Goal: Transaction & Acquisition: Purchase product/service

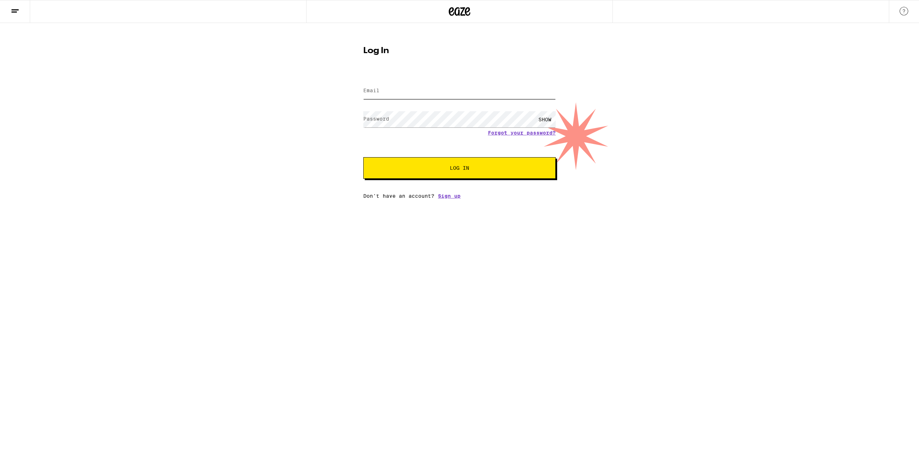
click at [404, 85] on input "Email" at bounding box center [459, 91] width 193 height 16
type input "[EMAIL_ADDRESS][DOMAIN_NAME]"
click at [363, 157] on button "Log In" at bounding box center [459, 168] width 193 height 22
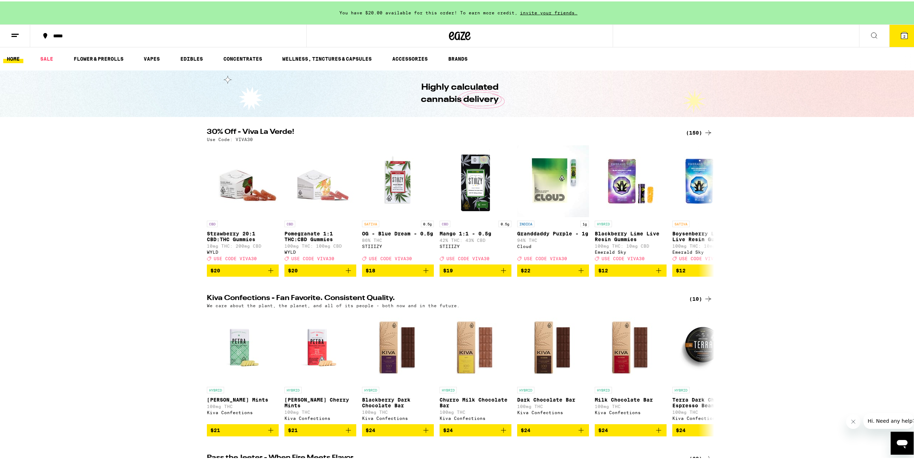
click at [389, 9] on span "You have $20.00 available for this order! To earn more credit," at bounding box center [428, 11] width 178 height 5
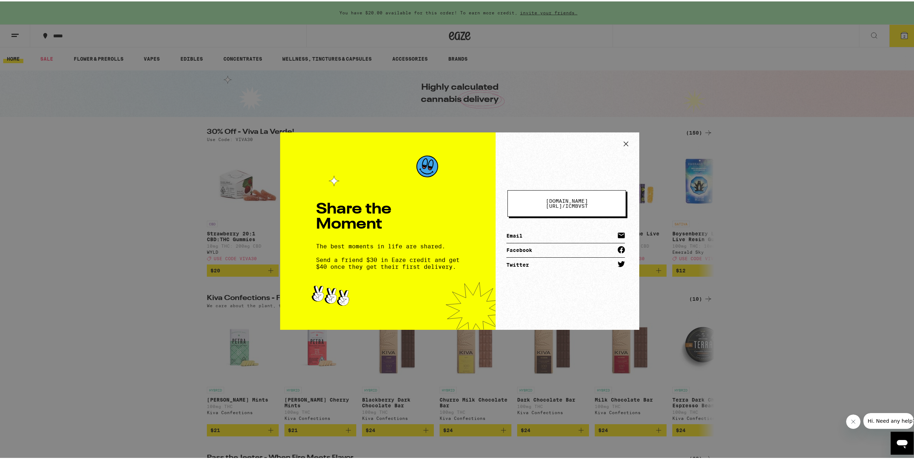
click at [621, 143] on icon at bounding box center [626, 142] width 11 height 11
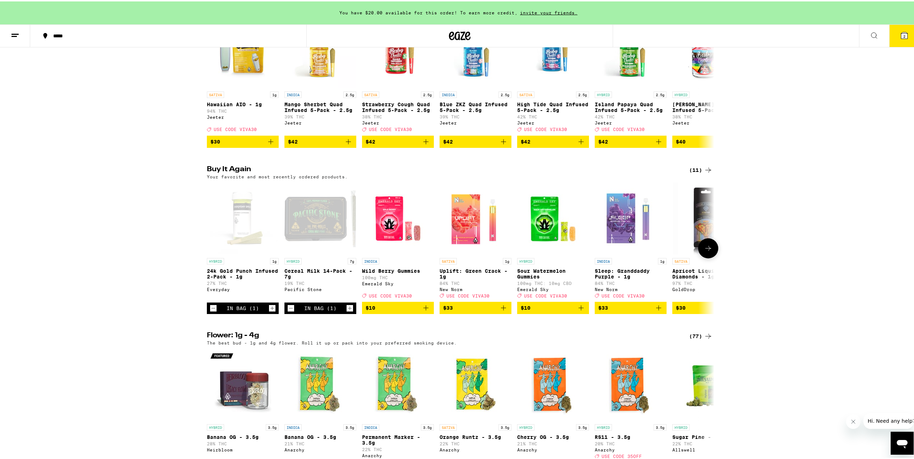
scroll to position [467, 0]
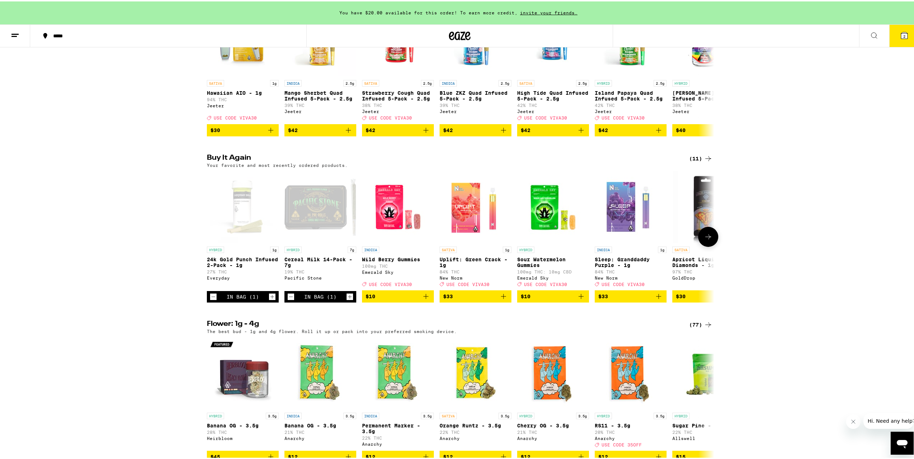
click at [404, 300] on span "$10" at bounding box center [398, 295] width 65 height 9
click at [705, 240] on icon at bounding box center [708, 235] width 9 height 9
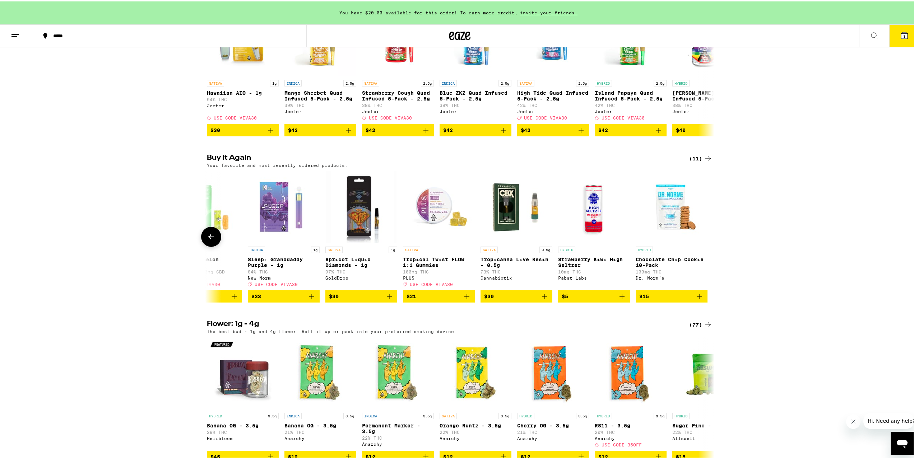
scroll to position [0, 348]
click at [388, 300] on icon "Add to bag" at bounding box center [388, 295] width 9 height 9
click at [207, 240] on icon at bounding box center [211, 235] width 9 height 9
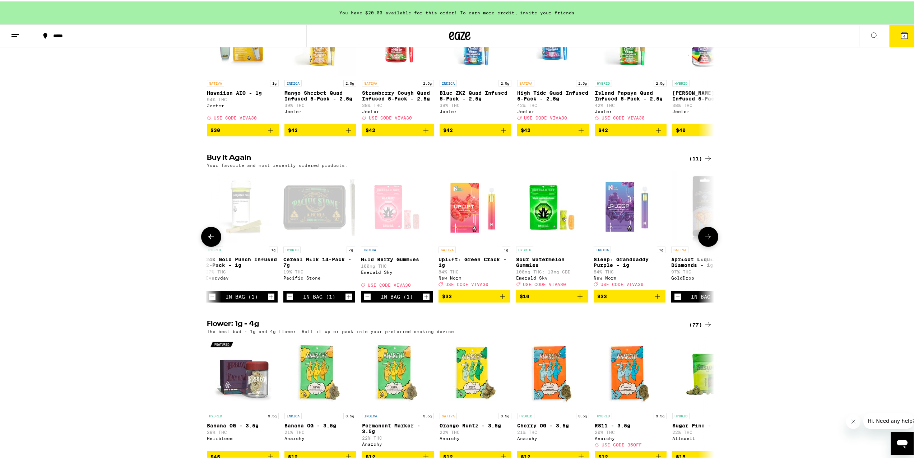
scroll to position [0, 0]
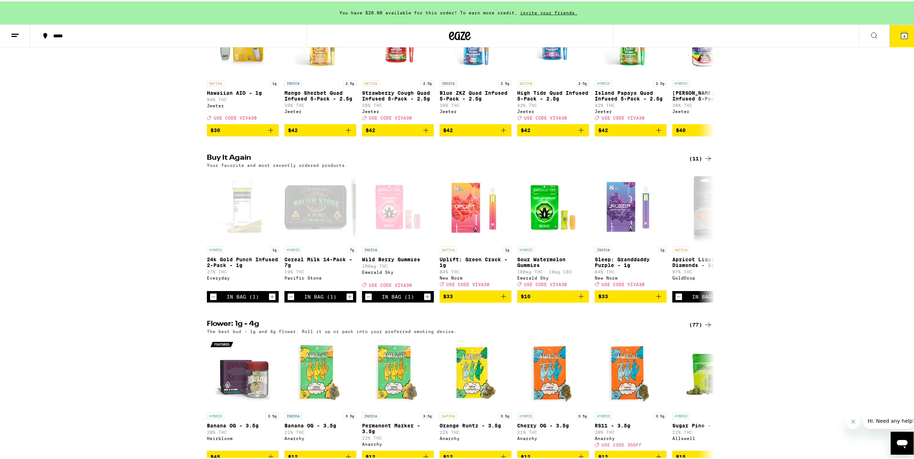
click at [696, 162] on div "(11)" at bounding box center [700, 157] width 23 height 9
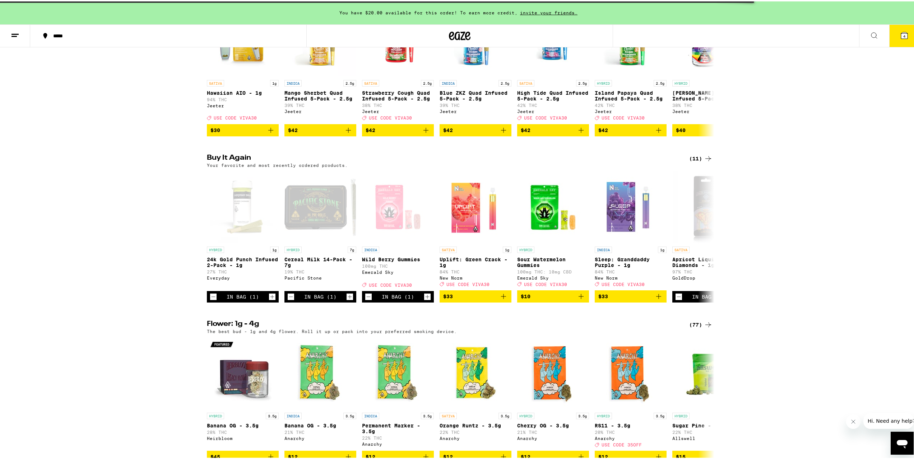
click at [903, 35] on span "4" at bounding box center [904, 35] width 2 height 4
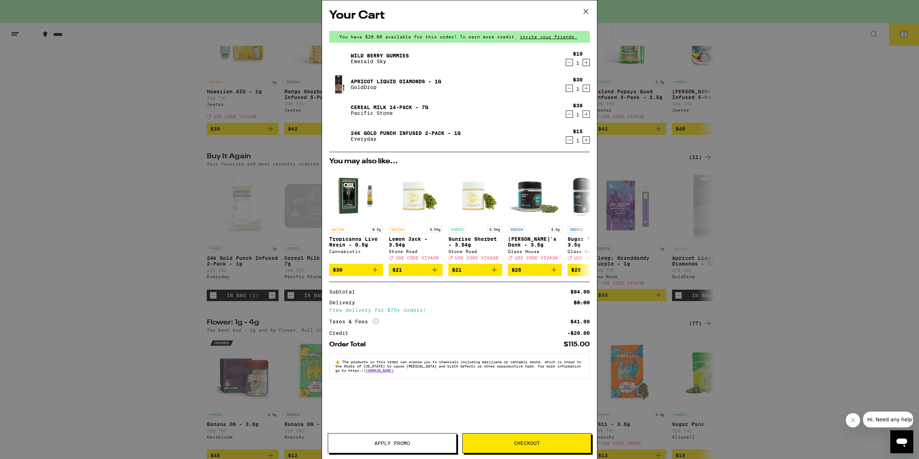
click at [571, 115] on icon "Decrement" at bounding box center [569, 114] width 6 height 9
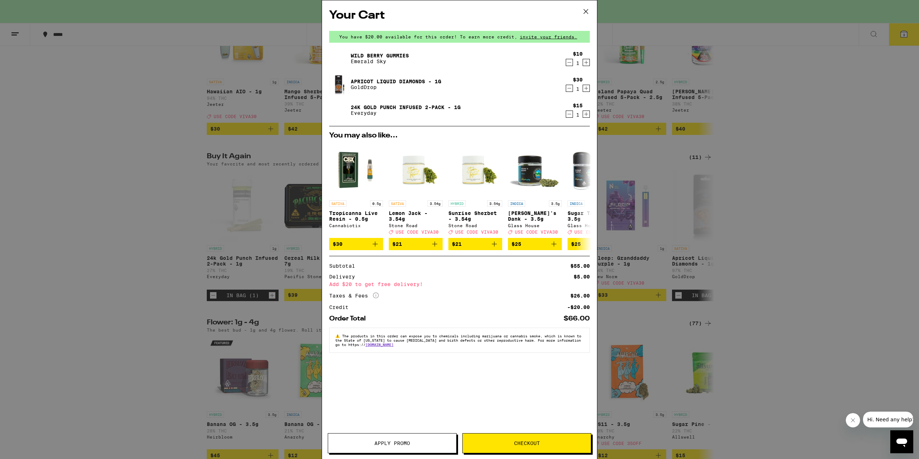
click at [571, 117] on icon "Decrement" at bounding box center [569, 114] width 6 height 9
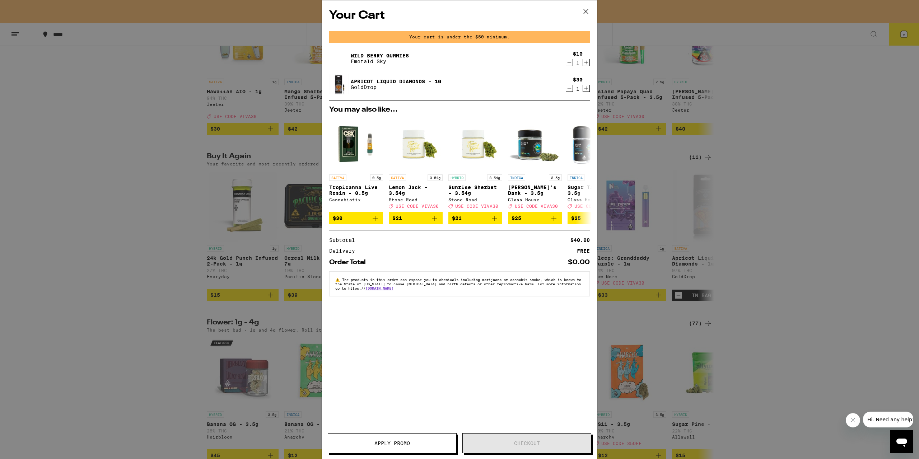
click at [746, 130] on div "Your Cart Your cart is under the $50 minimum. Wild [PERSON_NAME] Gummies Emeral…" at bounding box center [459, 229] width 919 height 459
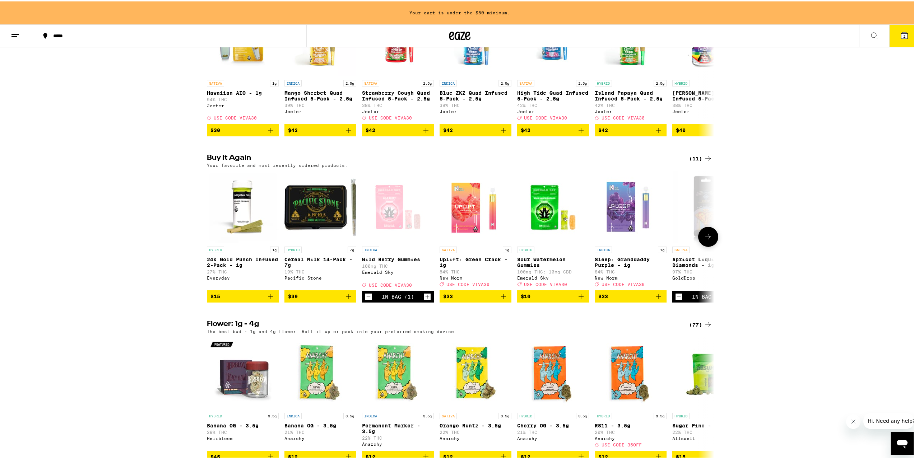
click at [424, 300] on icon "Increment" at bounding box center [427, 295] width 6 height 9
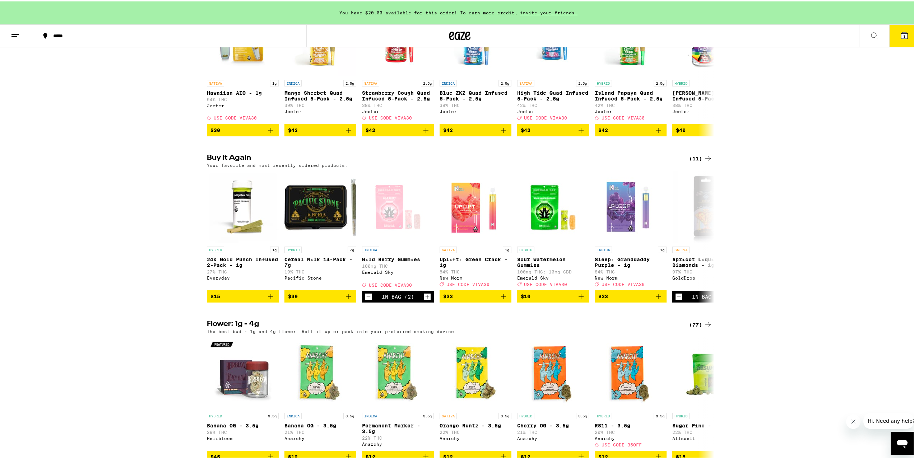
click at [903, 35] on span "3" at bounding box center [904, 35] width 2 height 4
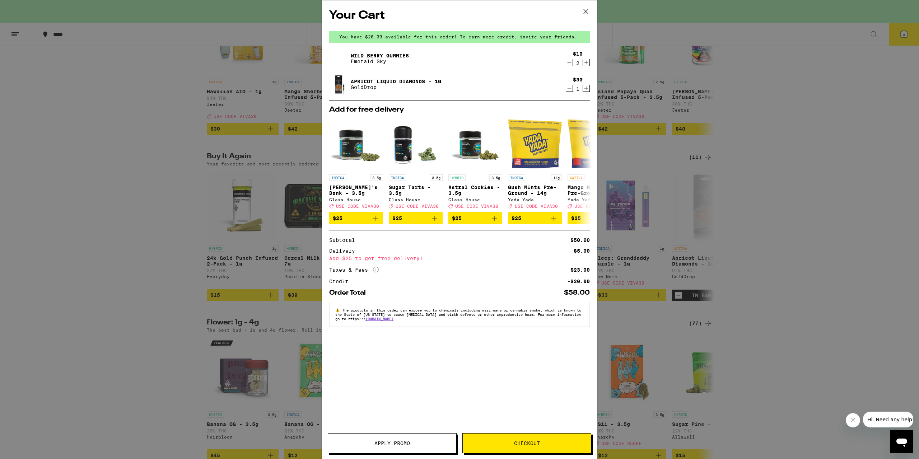
click at [406, 447] on button "Apply Promo" at bounding box center [392, 444] width 129 height 20
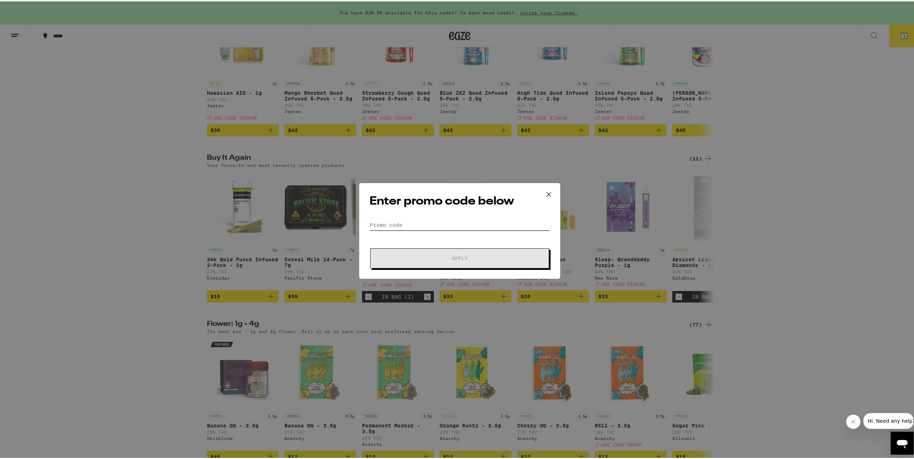
click at [424, 228] on input "Promo Code" at bounding box center [460, 223] width 180 height 11
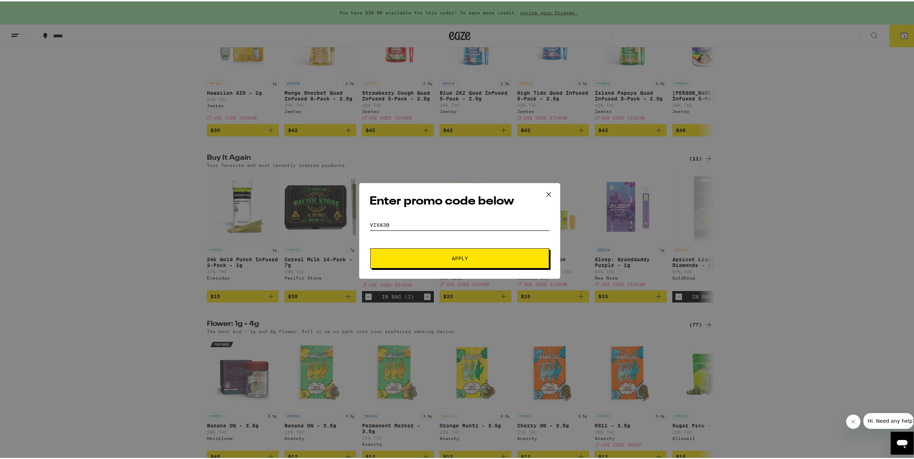
type input "VIVA30"
click at [448, 254] on button "Apply" at bounding box center [459, 257] width 179 height 20
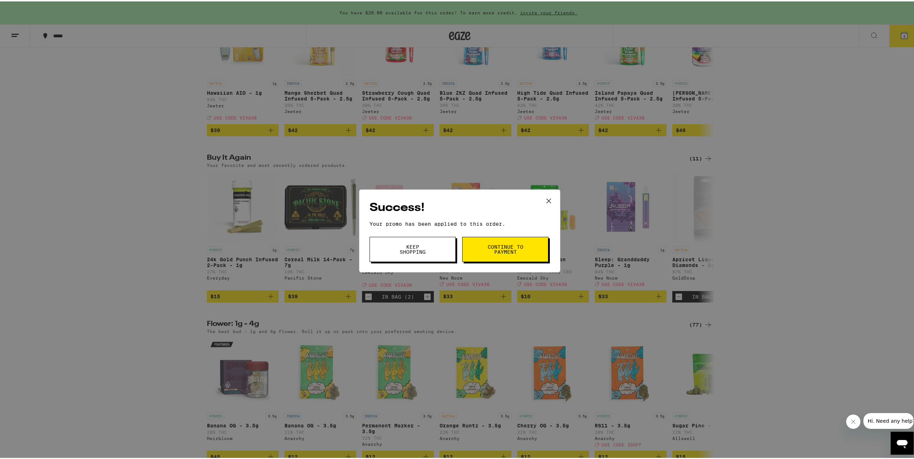
click at [483, 251] on button "Continue to payment" at bounding box center [505, 248] width 86 height 25
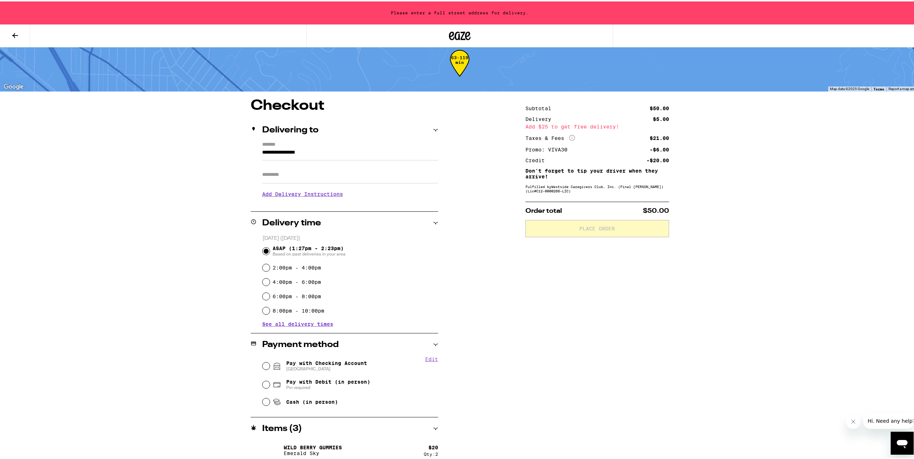
scroll to position [45, 0]
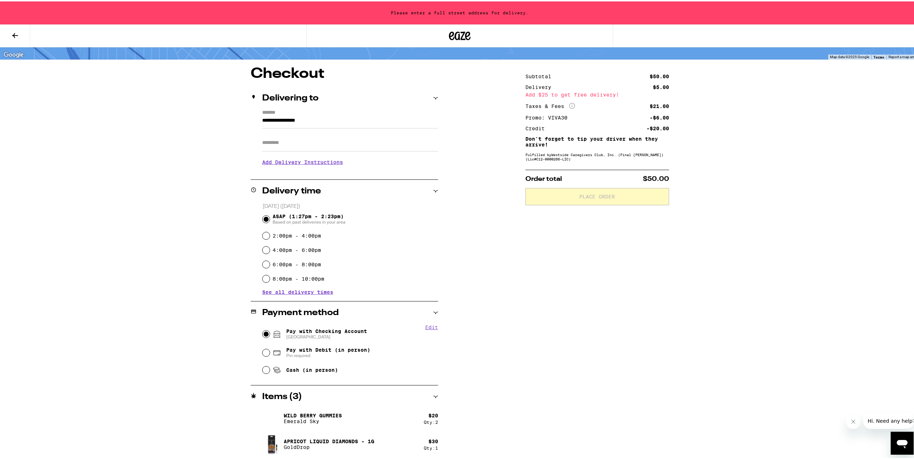
click at [265, 334] on input "Pay with Checking Account CHASE COLLEGE" at bounding box center [266, 332] width 7 height 7
radio input "true"
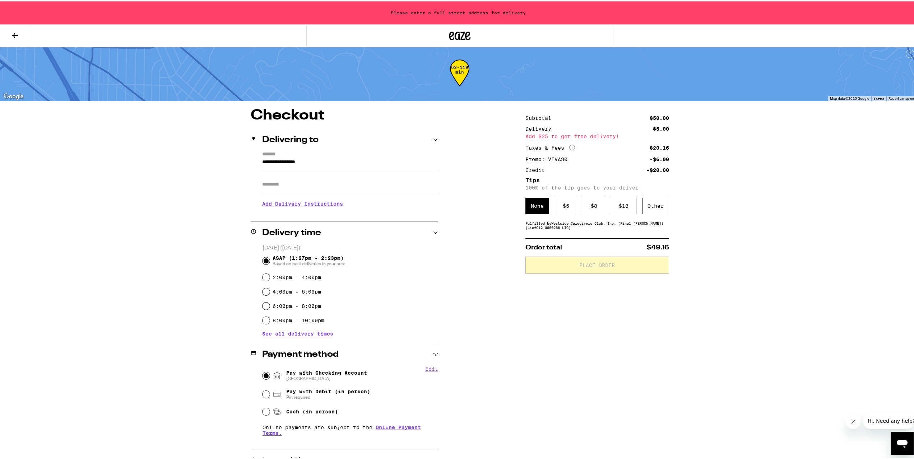
scroll to position [0, 0]
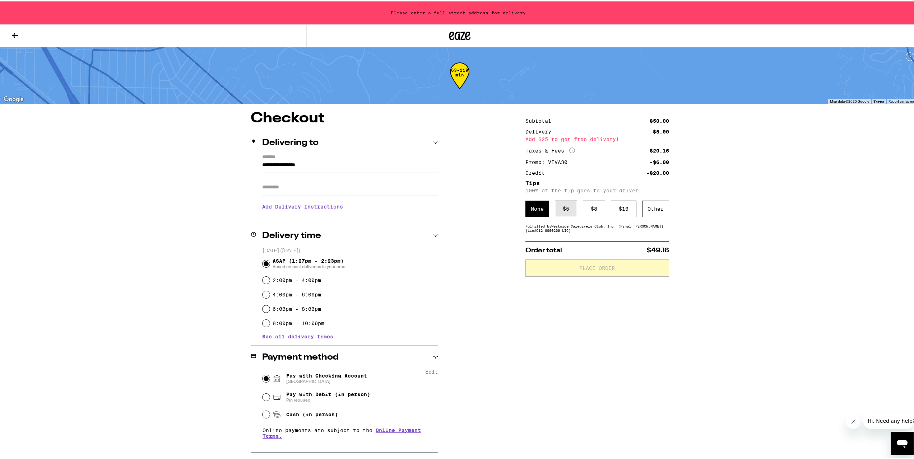
click at [562, 214] on div "$ 5" at bounding box center [566, 207] width 22 height 17
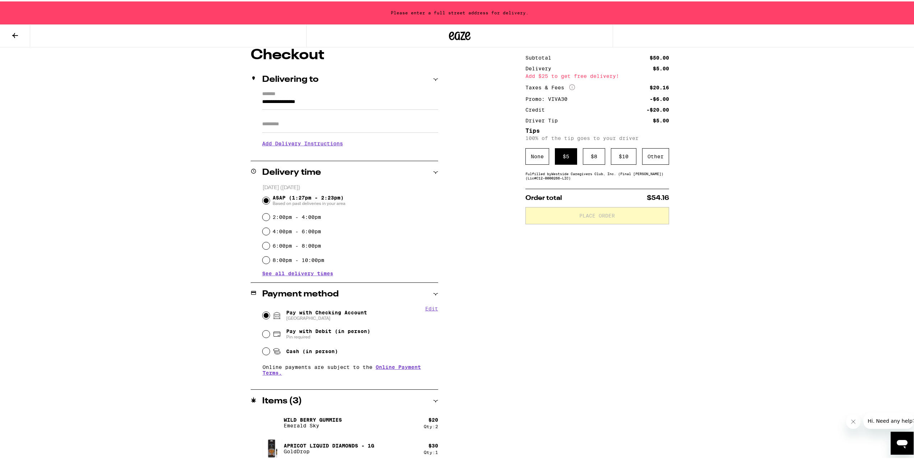
scroll to position [68, 0]
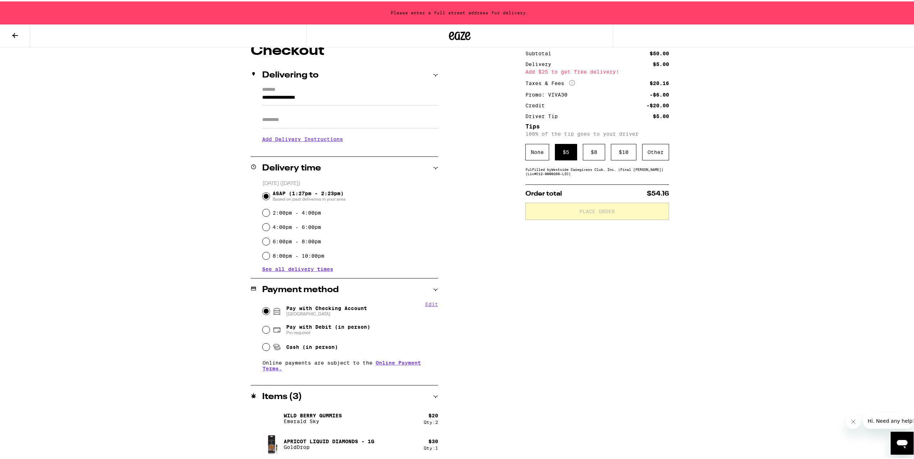
click at [283, 123] on input "Apt/Suite" at bounding box center [350, 118] width 176 height 17
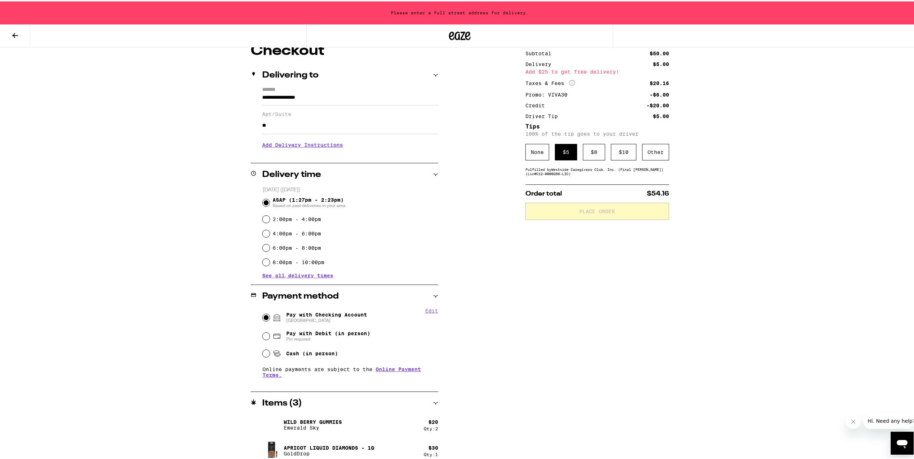
type input "**"
click at [481, 221] on div "**********" at bounding box center [459, 253] width 517 height 423
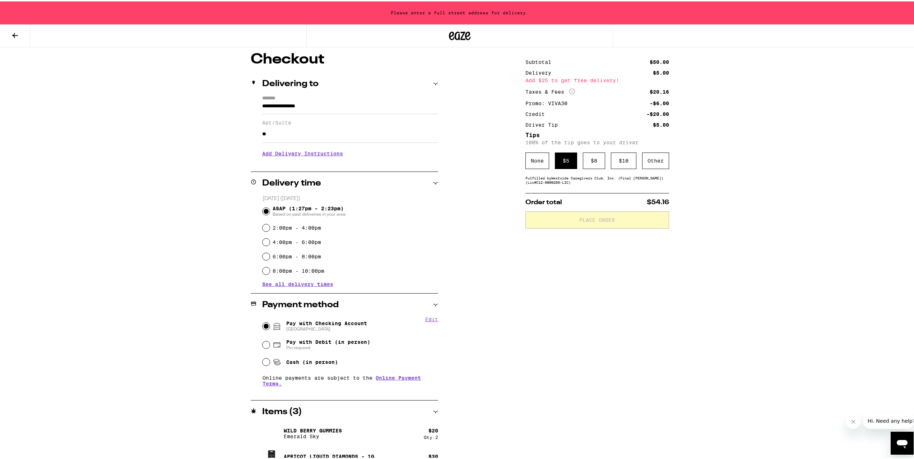
scroll to position [74, 0]
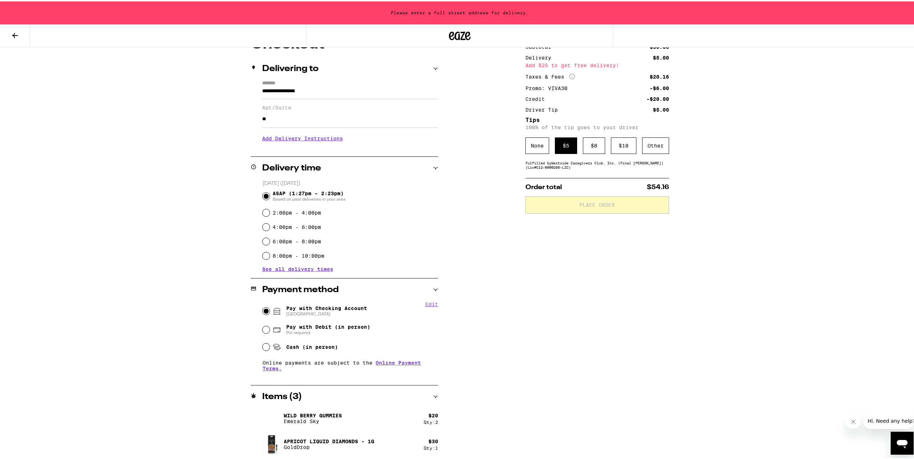
click at [302, 219] on div "2:00pm - 4:00pm" at bounding box center [351, 211] width 176 height 14
click at [305, 213] on label "2:00pm - 4:00pm" at bounding box center [297, 212] width 48 height 6
click at [270, 213] on input "2:00pm - 4:00pm" at bounding box center [266, 211] width 7 height 7
radio input "true"
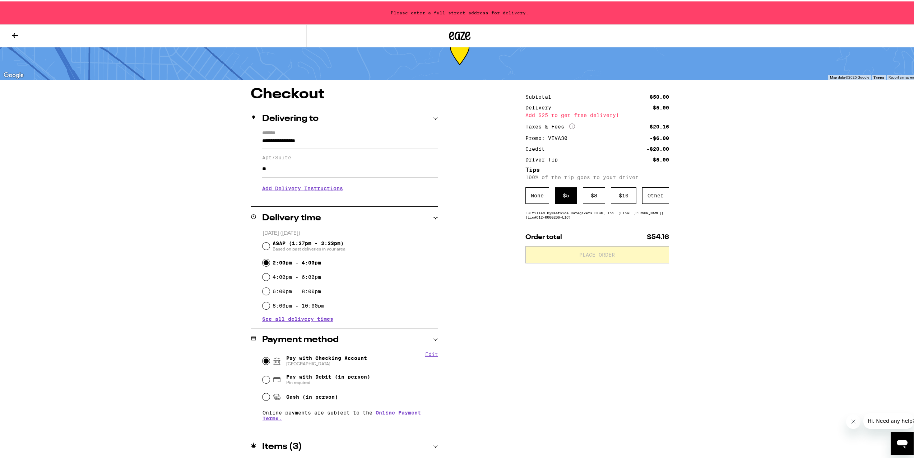
scroll to position [0, 0]
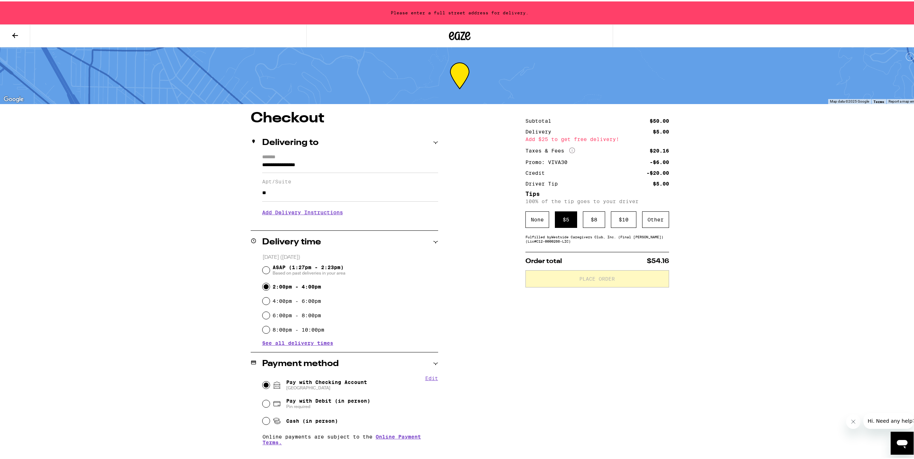
click at [571, 220] on div "$ 5" at bounding box center [566, 218] width 22 height 17
click at [590, 217] on div "$ 8" at bounding box center [594, 218] width 22 height 17
click at [565, 220] on div "$ 5" at bounding box center [566, 218] width 22 height 17
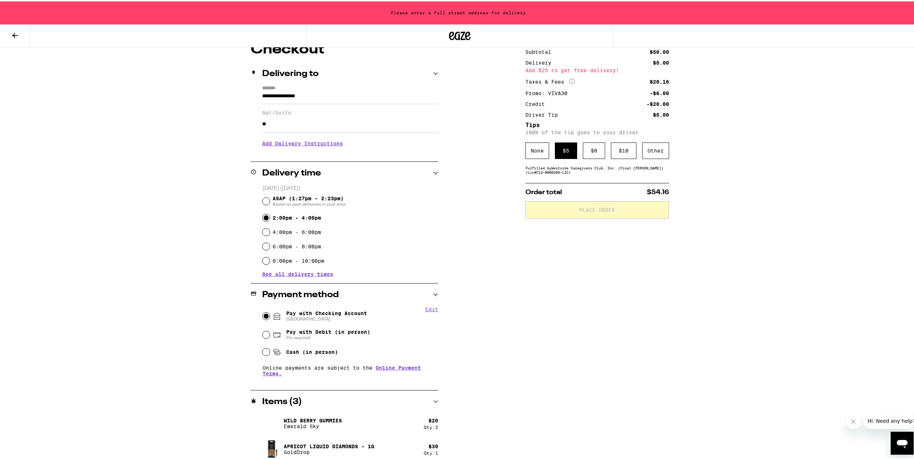
scroll to position [74, 0]
